Goal: Transaction & Acquisition: Purchase product/service

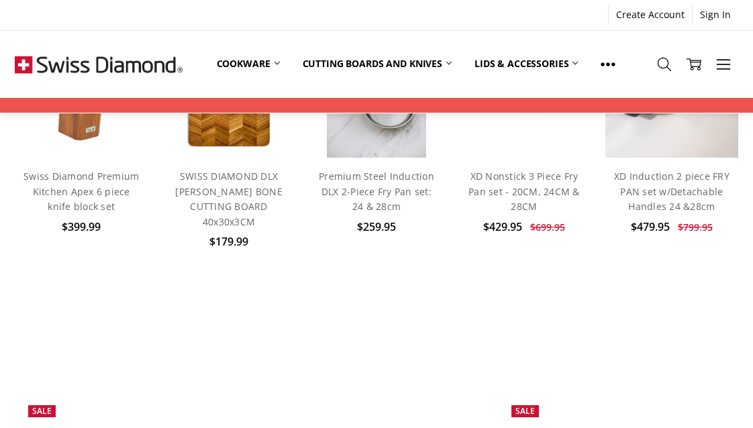
scroll to position [666, 0]
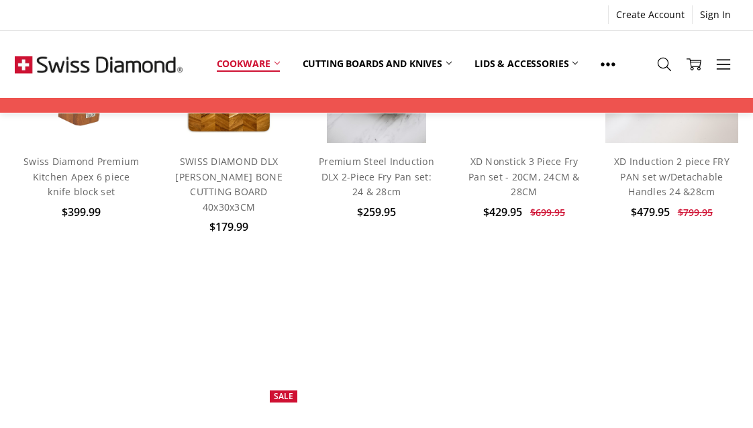
click at [257, 63] on link "Cookware" at bounding box center [248, 64] width 86 height 30
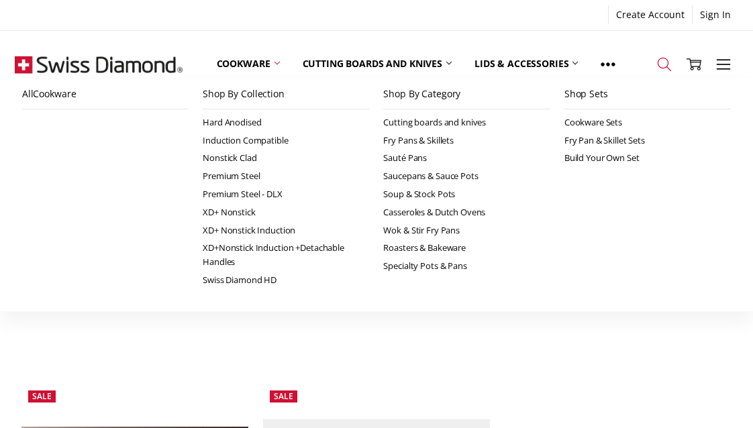
click at [659, 60] on use at bounding box center [664, 64] width 13 height 13
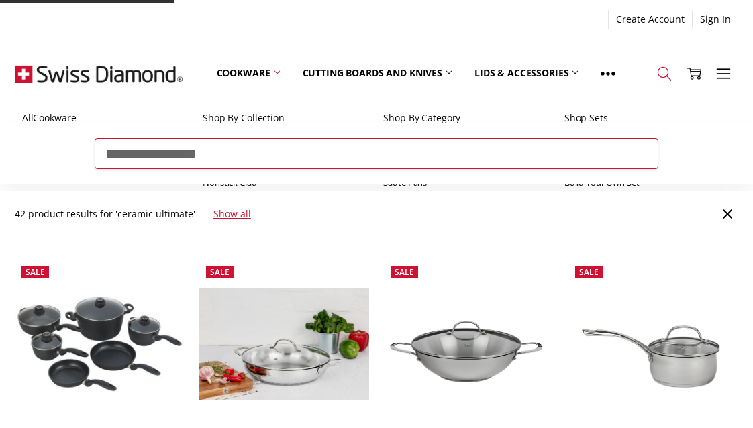
type input "**********"
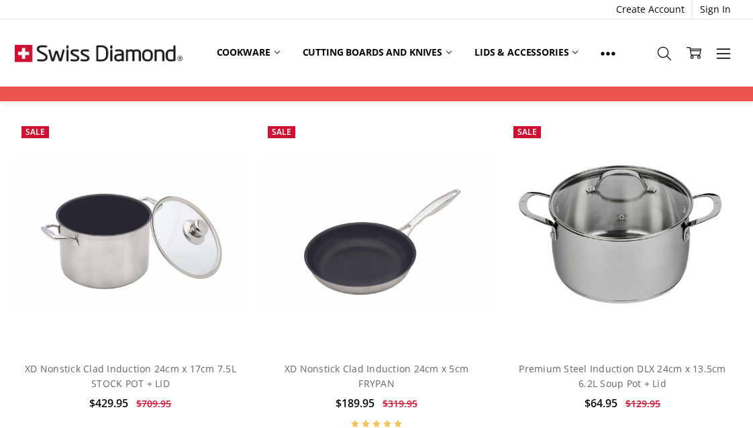
scroll to position [1070, 0]
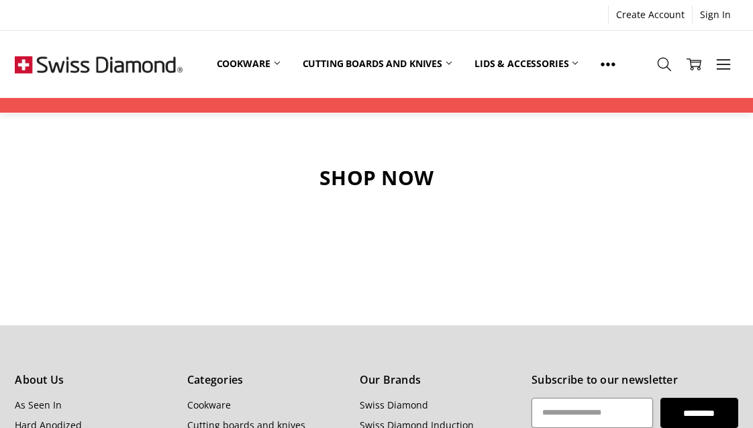
scroll to position [1259, 0]
